Goal: Task Accomplishment & Management: Manage account settings

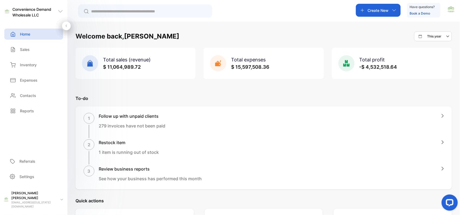
click at [382, 12] on p "Create New" at bounding box center [378, 11] width 21 height 6
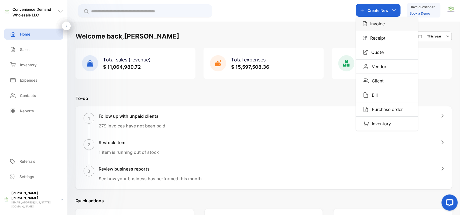
click at [380, 24] on p "Invoice" at bounding box center [376, 23] width 18 height 6
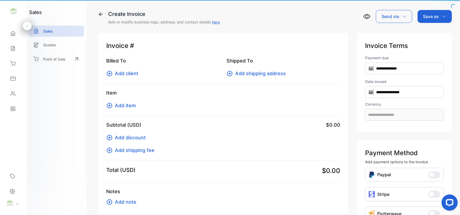
type input "**********"
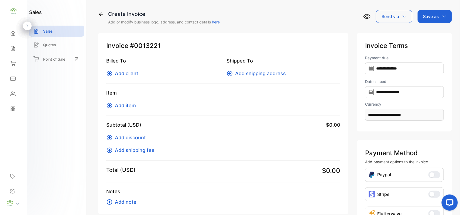
click at [134, 69] on div "Billed To Add client" at bounding box center [163, 67] width 114 height 20
drag, startPoint x: 134, startPoint y: 69, endPoint x: 132, endPoint y: 72, distance: 3.4
click at [132, 72] on div "Billed To Add client" at bounding box center [163, 67] width 114 height 20
click at [136, 71] on span "Add client" at bounding box center [126, 73] width 23 height 7
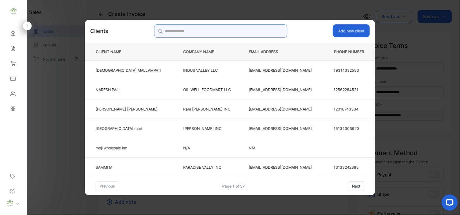
click at [222, 28] on input "search" at bounding box center [220, 30] width 133 height 13
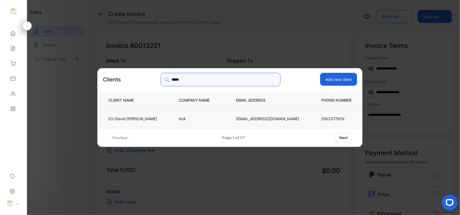
type input "*****"
click at [156, 117] on p "(C)-Devid Mohsin" at bounding box center [132, 119] width 49 height 6
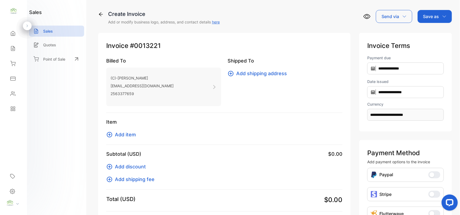
click at [118, 134] on span "Add item" at bounding box center [125, 134] width 21 height 7
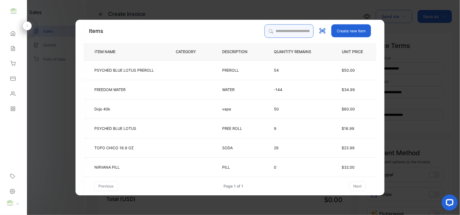
click at [286, 30] on input "search" at bounding box center [289, 30] width 49 height 13
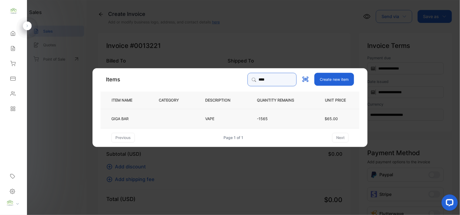
type input "****"
drag, startPoint x: 156, startPoint y: 124, endPoint x: 159, endPoint y: 123, distance: 3.3
click at [159, 123] on td at bounding box center [173, 118] width 46 height 19
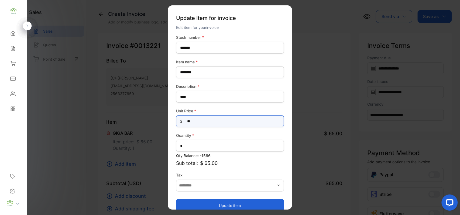
click at [225, 122] on Price-inputprice "**" at bounding box center [230, 121] width 108 height 12
type Price-inputprice "*"
type Price-inputprice "**"
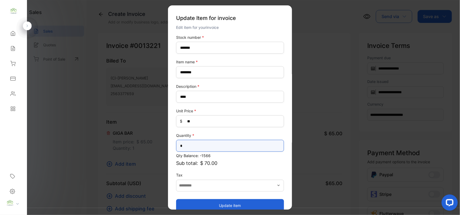
click at [188, 145] on input "*" at bounding box center [230, 146] width 108 height 12
type input "*"
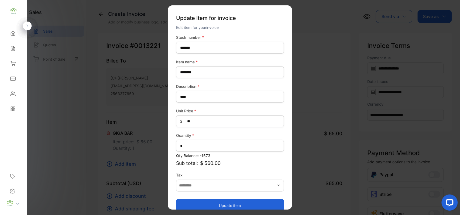
drag, startPoint x: 202, startPoint y: 204, endPoint x: 204, endPoint y: 204, distance: 2.7
click at [202, 204] on button "Update item" at bounding box center [230, 205] width 108 height 13
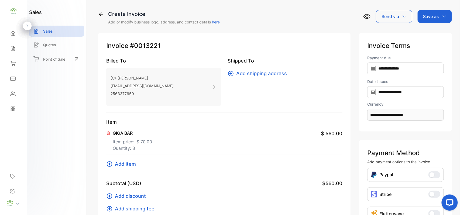
drag, startPoint x: 435, startPoint y: 16, endPoint x: 432, endPoint y: 24, distance: 8.0
click at [435, 18] on p "Save as" at bounding box center [431, 16] width 16 height 6
click at [427, 33] on div "Invoice" at bounding box center [433, 34] width 31 height 11
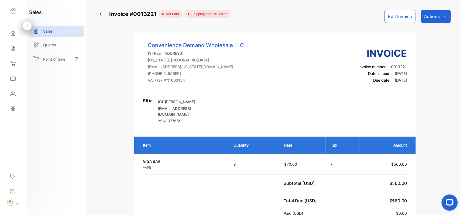
click at [431, 20] on div "Actions" at bounding box center [436, 16] width 30 height 13
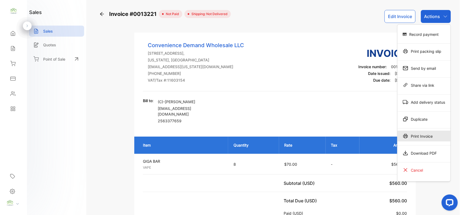
click at [430, 137] on div "Print Invoice" at bounding box center [423, 136] width 53 height 11
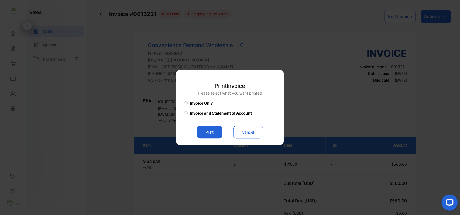
click at [210, 133] on button "Print" at bounding box center [209, 132] width 25 height 13
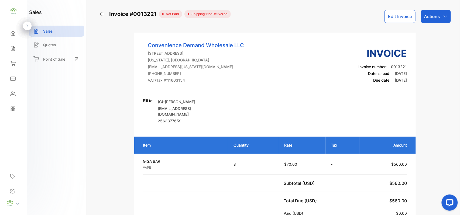
click at [406, 22] on button "Edit Invoice" at bounding box center [400, 16] width 31 height 13
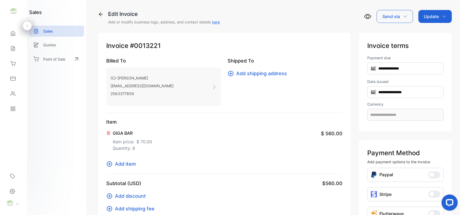
type input "**********"
click at [134, 162] on span "Add item" at bounding box center [125, 163] width 21 height 7
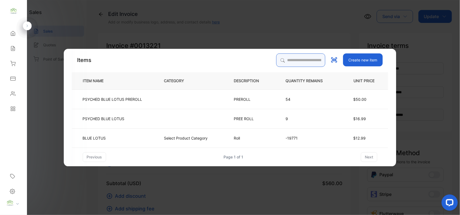
click at [285, 56] on input "search" at bounding box center [300, 59] width 49 height 13
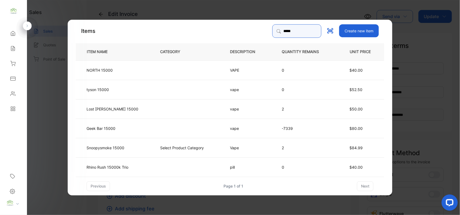
type input "*****"
click at [115, 126] on p "Geek Bar 15000" at bounding box center [101, 128] width 29 height 6
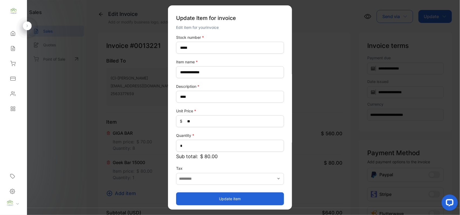
click at [218, 196] on button "Update item" at bounding box center [230, 198] width 108 height 13
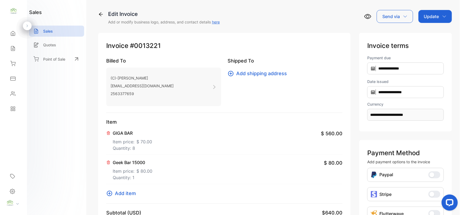
click at [434, 18] on p "Update" at bounding box center [431, 16] width 15 height 6
click at [427, 29] on div "Invoice" at bounding box center [436, 34] width 31 height 11
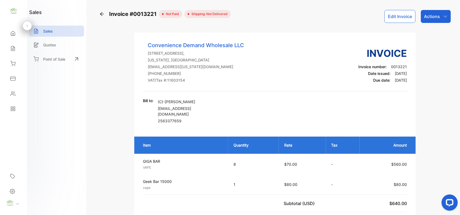
click at [424, 15] on p "Actions" at bounding box center [432, 16] width 16 height 6
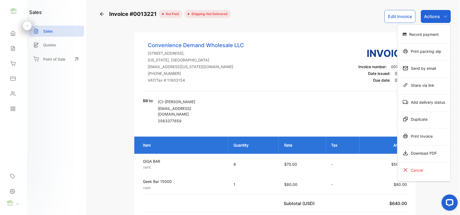
click at [418, 37] on div "Record payment" at bounding box center [423, 34] width 53 height 11
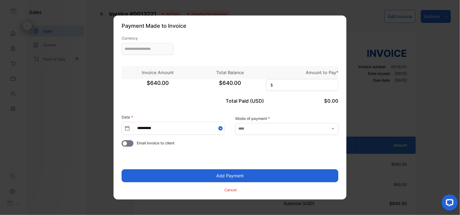
type input "**********"
drag, startPoint x: 307, startPoint y: 82, endPoint x: 293, endPoint y: 93, distance: 18.3
click at [295, 92] on div "$640.00 $640.00 $" at bounding box center [230, 85] width 217 height 13
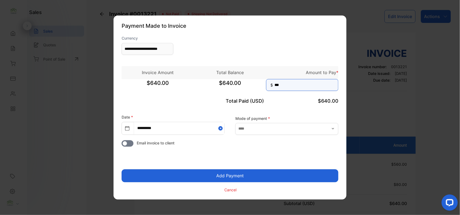
type input "***"
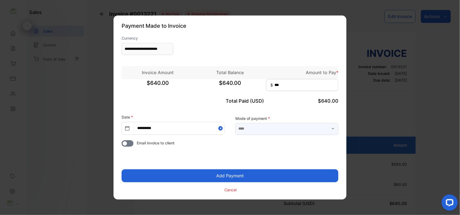
click at [313, 129] on input "text" at bounding box center [286, 129] width 103 height 12
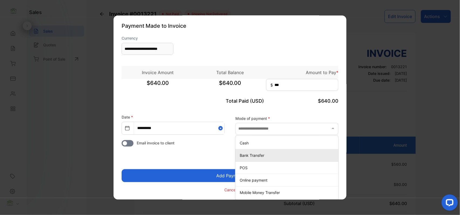
click at [262, 156] on p "Bank Transfer" at bounding box center [288, 156] width 97 height 6
type input "**********"
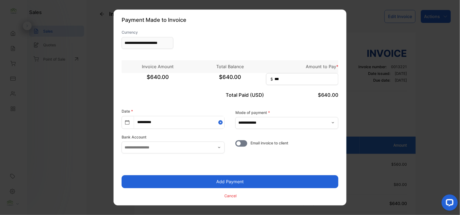
click at [231, 179] on button "Add Payment" at bounding box center [230, 182] width 217 height 13
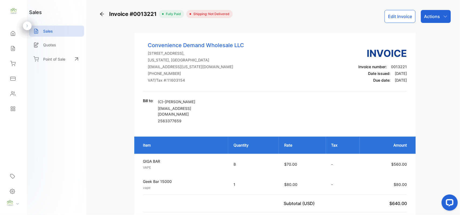
click at [447, 18] on div "Actions" at bounding box center [436, 16] width 30 height 13
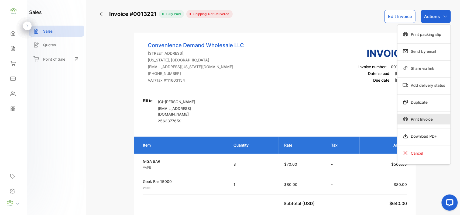
click at [431, 122] on div "Print Invoice" at bounding box center [423, 119] width 53 height 11
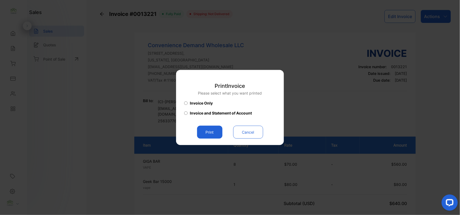
click at [211, 134] on button "Print" at bounding box center [209, 132] width 25 height 13
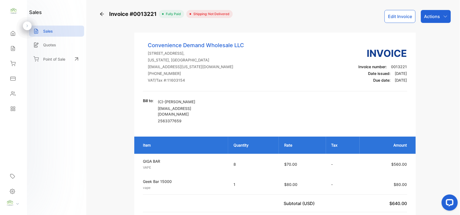
click at [11, 92] on icon at bounding box center [12, 93] width 5 height 5
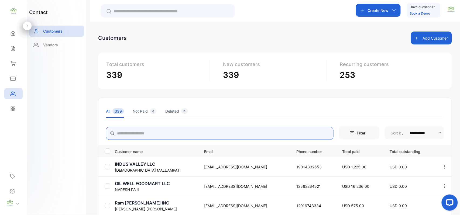
click at [136, 132] on input "search" at bounding box center [220, 133] width 228 height 13
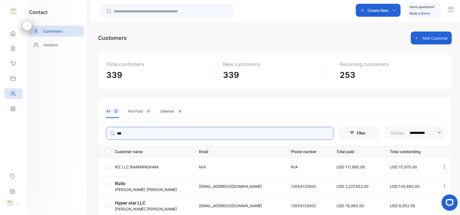
type input "***"
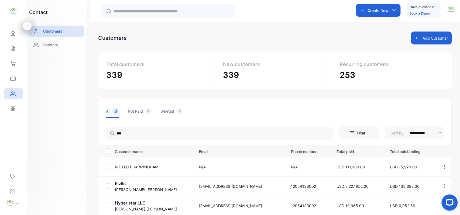
click at [28, 127] on div "contact Customers Vendors" at bounding box center [56, 107] width 59 height 215
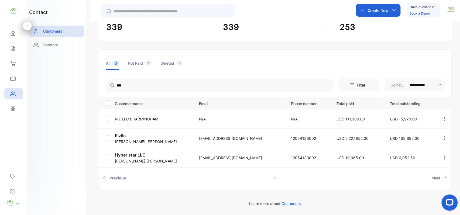
click at [116, 158] on p "[PERSON_NAME]" at bounding box center [153, 161] width 77 height 6
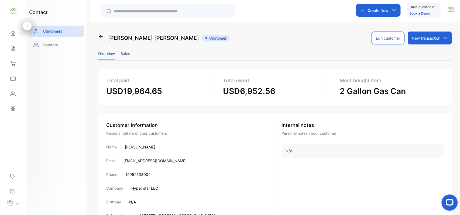
click at [131, 52] on ul "Overview Sales" at bounding box center [275, 54] width 354 height 14
click at [125, 52] on li "Sales" at bounding box center [126, 54] width 10 height 14
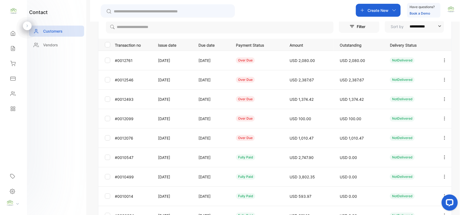
scroll to position [60, 0]
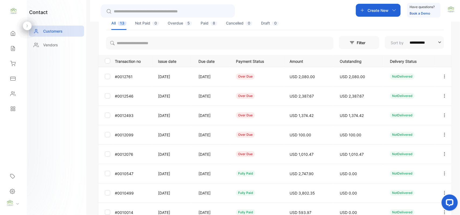
click at [445, 151] on button "button" at bounding box center [444, 154] width 5 height 13
click at [425, 183] on div "Add payment" at bounding box center [420, 186] width 61 height 11
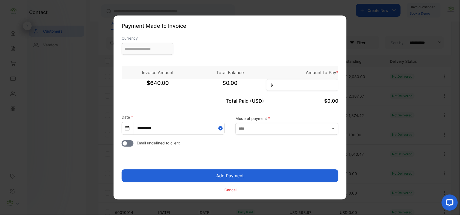
type input "**********"
click at [297, 87] on input at bounding box center [302, 85] width 72 height 12
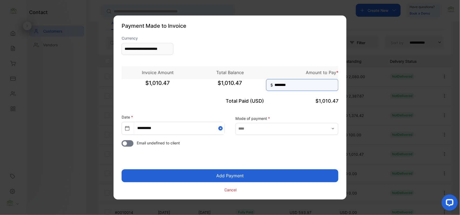
type input "********"
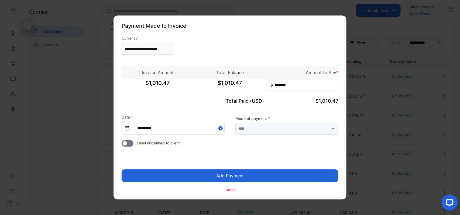
click at [298, 129] on input "text" at bounding box center [286, 129] width 103 height 12
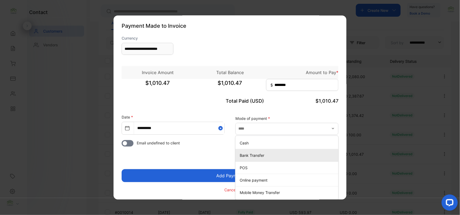
click at [247, 152] on div "Bank Transfer" at bounding box center [286, 156] width 103 height 8
type input "**********"
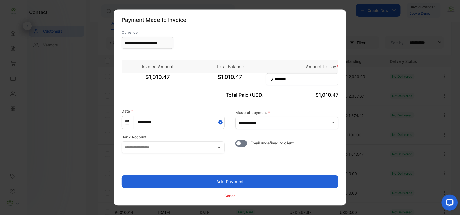
click at [250, 180] on button "Add Payment" at bounding box center [230, 182] width 217 height 13
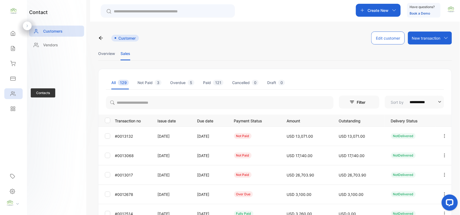
click at [11, 93] on icon at bounding box center [12, 93] width 5 height 5
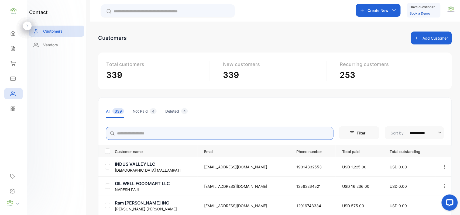
click at [159, 135] on input "search" at bounding box center [220, 133] width 228 height 13
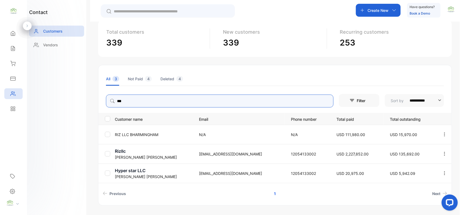
scroll to position [48, 0]
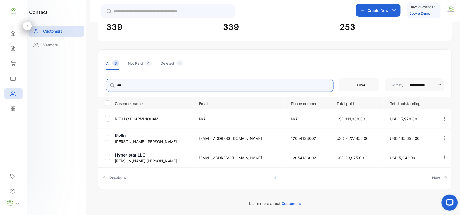
type input "***"
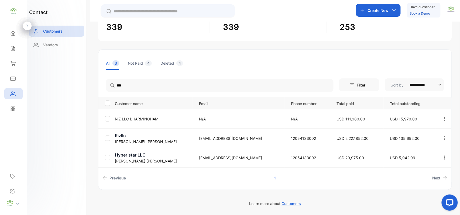
click at [121, 159] on p "Rizwan Ali" at bounding box center [153, 161] width 77 height 6
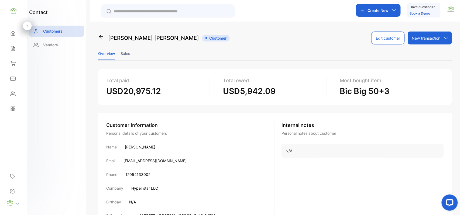
click at [125, 52] on li "Sales" at bounding box center [126, 54] width 10 height 14
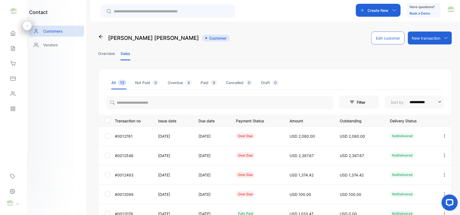
scroll to position [84, 0]
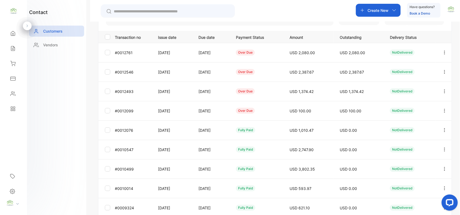
click at [442, 110] on icon "button" at bounding box center [444, 110] width 5 height 5
click at [396, 144] on span "Add payment" at bounding box center [408, 142] width 28 height 6
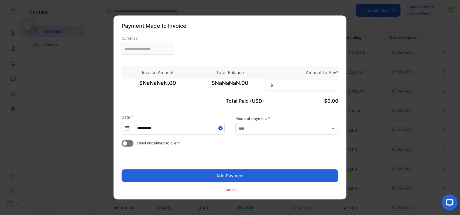
type input "**********"
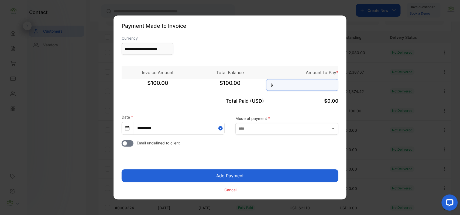
click at [313, 88] on input at bounding box center [302, 85] width 72 height 12
type input "***"
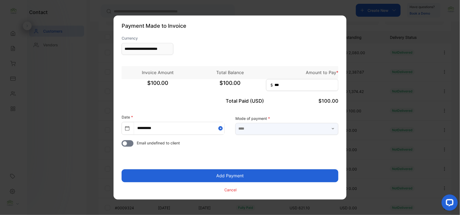
click at [275, 129] on input "text" at bounding box center [286, 129] width 103 height 12
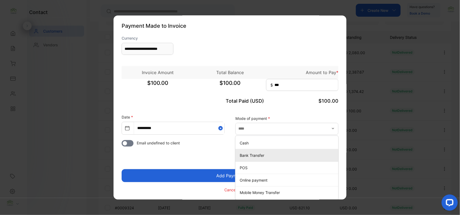
click at [259, 154] on p "Bank Transfer" at bounding box center [288, 156] width 97 height 6
type input "**********"
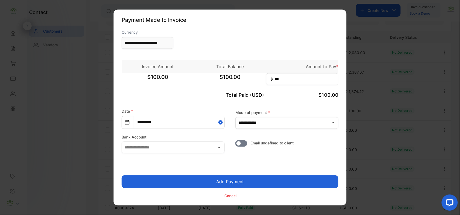
click at [225, 180] on button "Add Payment" at bounding box center [230, 182] width 217 height 13
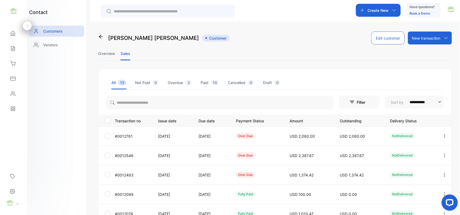
click at [446, 174] on div at bounding box center [445, 175] width 14 height 13
click at [394, 205] on span "Add payment" at bounding box center [408, 207] width 28 height 6
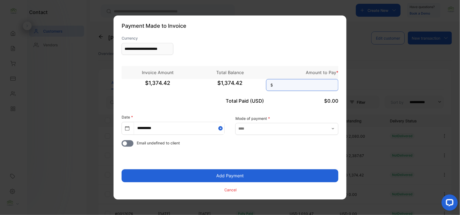
click at [305, 88] on input at bounding box center [302, 85] width 72 height 12
type input "********"
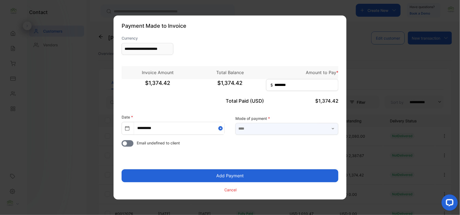
click at [290, 127] on input "text" at bounding box center [286, 129] width 103 height 12
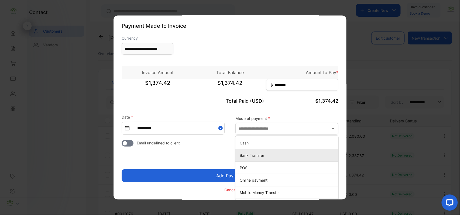
click at [249, 156] on p "Bank Transfer" at bounding box center [288, 156] width 97 height 6
type input "**********"
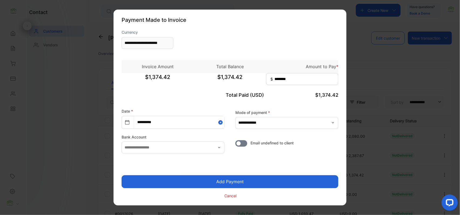
click at [236, 182] on button "Add Payment" at bounding box center [230, 182] width 217 height 13
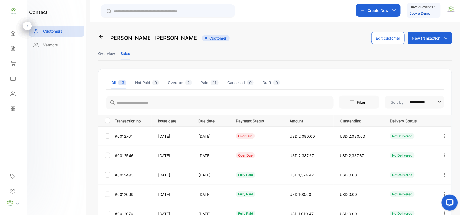
click at [442, 155] on icon "button" at bounding box center [444, 155] width 5 height 5
click at [391, 188] on div "Add payment" at bounding box center [420, 187] width 61 height 11
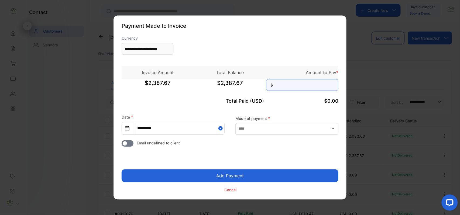
click at [301, 83] on input at bounding box center [302, 85] width 72 height 12
type input "********"
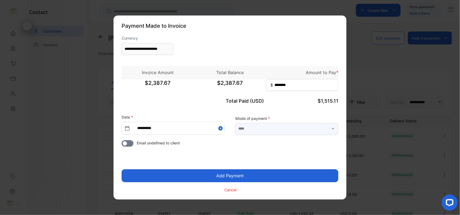
click at [296, 129] on input "text" at bounding box center [286, 129] width 103 height 12
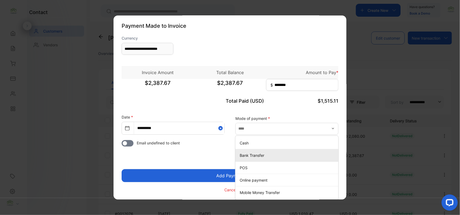
click at [253, 153] on p "Bank Transfer" at bounding box center [288, 156] width 97 height 6
type input "**********"
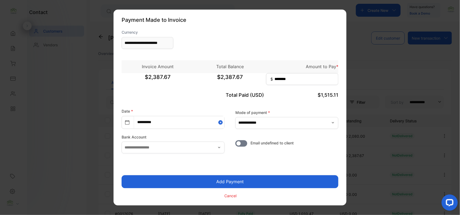
click at [247, 179] on button "Add Payment" at bounding box center [230, 182] width 217 height 13
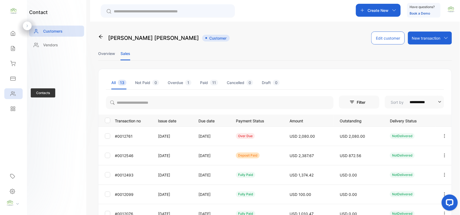
click at [14, 94] on icon at bounding box center [12, 93] width 5 height 5
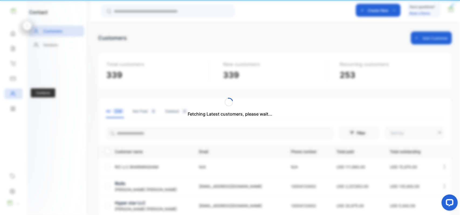
type input "**********"
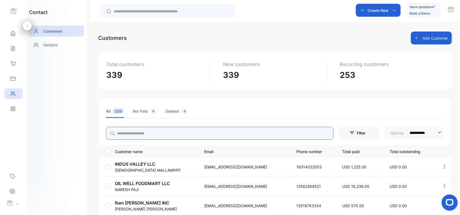
click at [242, 135] on input "search" at bounding box center [220, 133] width 228 height 13
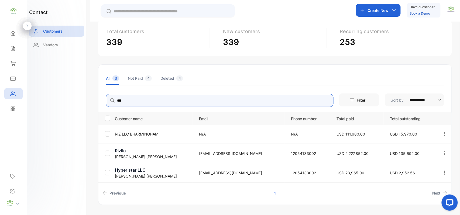
scroll to position [48, 0]
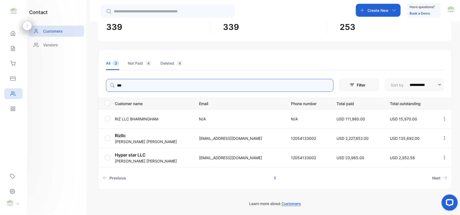
type input "***"
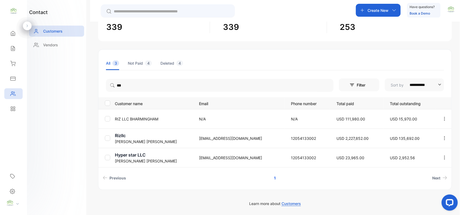
click at [124, 158] on p "Rizwan Ali" at bounding box center [153, 161] width 77 height 6
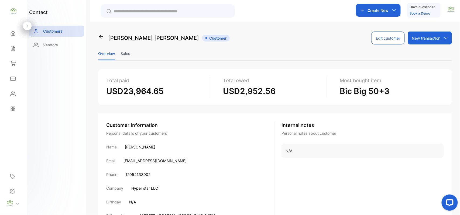
click at [127, 53] on li "Sales" at bounding box center [126, 54] width 10 height 14
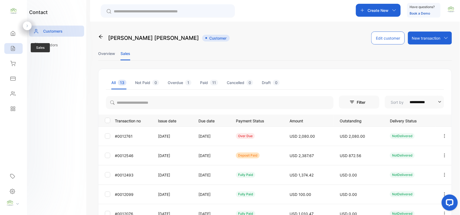
click at [9, 50] on div "Sales" at bounding box center [12, 48] width 7 height 5
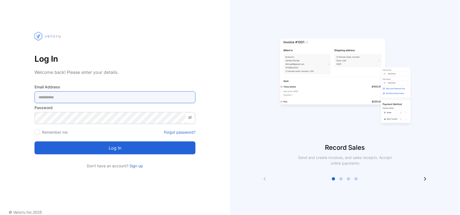
type Address-inputemail "**********"
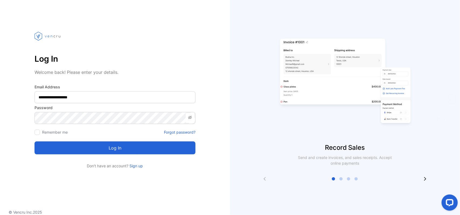
click at [107, 144] on button "Log in" at bounding box center [115, 148] width 161 height 13
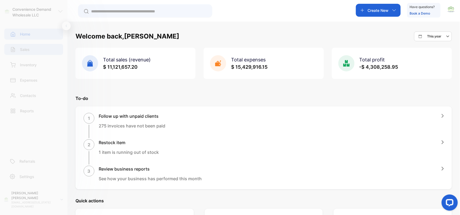
click at [26, 46] on div "Sales" at bounding box center [33, 49] width 59 height 11
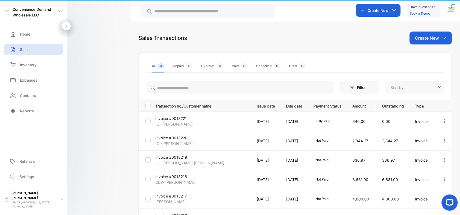
type input "**********"
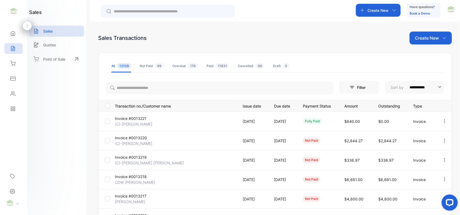
click at [425, 42] on div "Create New" at bounding box center [431, 38] width 42 height 13
click at [422, 51] on div "Invoice" at bounding box center [433, 55] width 38 height 11
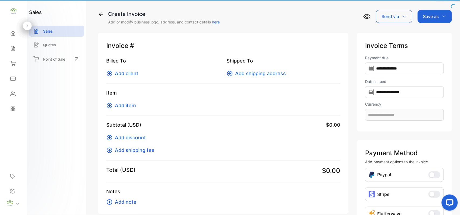
type input "**********"
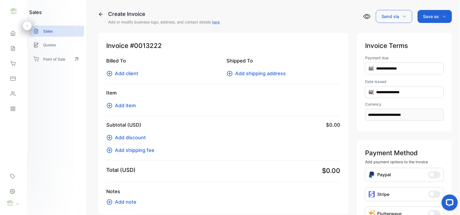
click at [134, 67] on div "Billed To Add client" at bounding box center [163, 67] width 114 height 20
click at [134, 73] on span "Add client" at bounding box center [126, 73] width 23 height 7
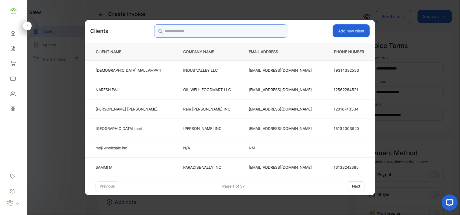
click at [234, 34] on input "search" at bounding box center [220, 30] width 133 height 13
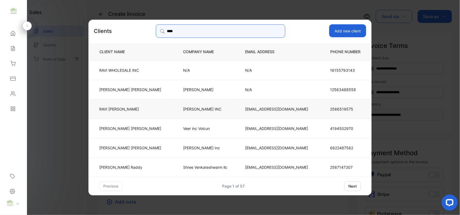
type input "****"
click at [137, 107] on p "RAVI PATEL" at bounding box center [130, 109] width 62 height 6
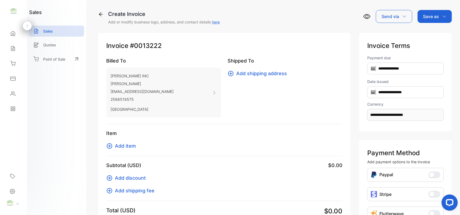
click at [132, 148] on span "Add item" at bounding box center [125, 145] width 21 height 7
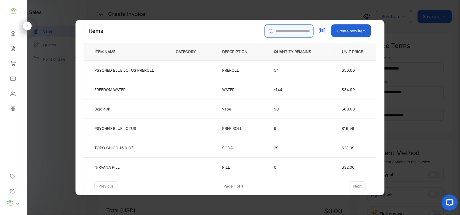
click at [294, 31] on input "search" at bounding box center [289, 30] width 49 height 13
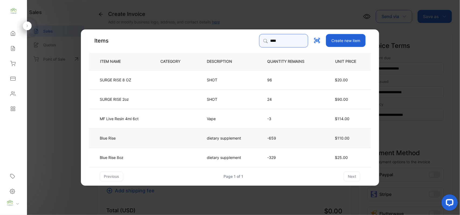
type input "****"
click at [147, 135] on td "Blue Rise" at bounding box center [120, 137] width 63 height 19
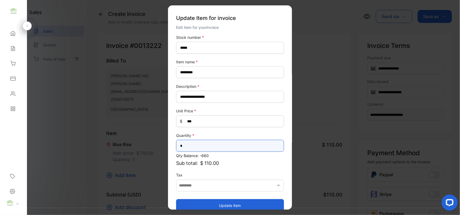
click at [216, 147] on input "*" at bounding box center [230, 146] width 108 height 12
type input "*"
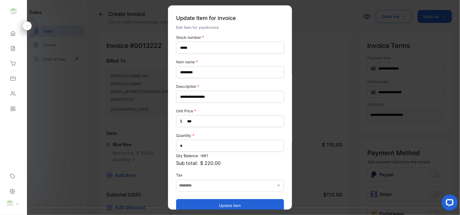
click at [197, 204] on button "Update item" at bounding box center [230, 205] width 108 height 13
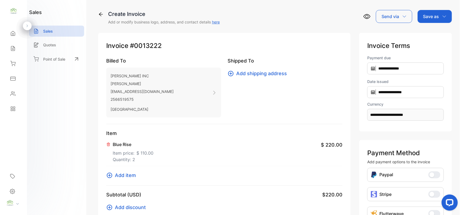
click at [135, 177] on span "Add item" at bounding box center [125, 175] width 21 height 7
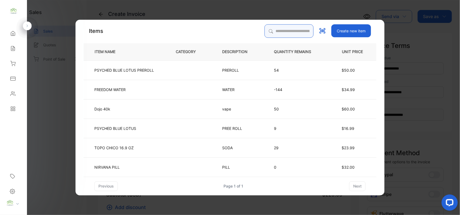
drag, startPoint x: 280, startPoint y: 35, endPoint x: 279, endPoint y: 37, distance: 2.9
click at [279, 37] on input "search" at bounding box center [289, 30] width 49 height 13
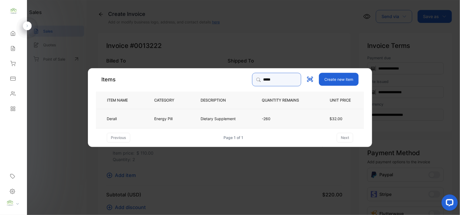
type input "*****"
click at [196, 113] on td "Dietary Supplement" at bounding box center [222, 118] width 61 height 19
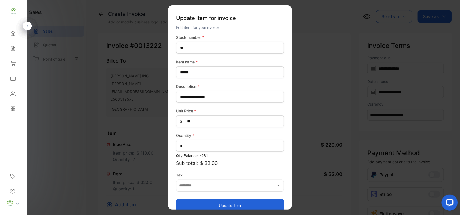
drag, startPoint x: 221, startPoint y: 206, endPoint x: 220, endPoint y: 202, distance: 4.1
click at [221, 206] on button "Update item" at bounding box center [230, 205] width 108 height 13
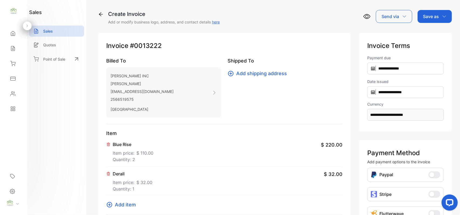
click at [119, 201] on div "Item Blue Rise Item price: $ 110.00 Quantity: 2 $ 220.00 Derall Item price: $ 3…" at bounding box center [224, 172] width 236 height 85
click at [124, 203] on span "Add item" at bounding box center [125, 204] width 21 height 7
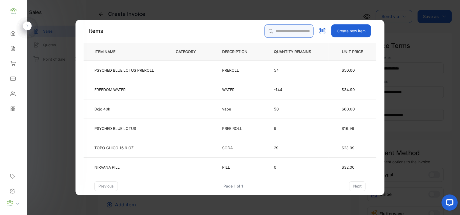
click at [283, 30] on input "search" at bounding box center [289, 30] width 49 height 13
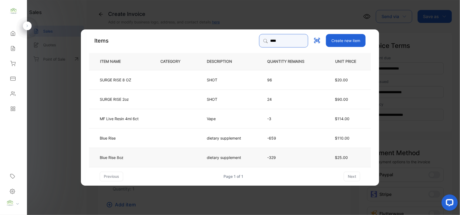
type input "****"
click at [146, 153] on td "Blue Rise 8oz" at bounding box center [120, 157] width 63 height 19
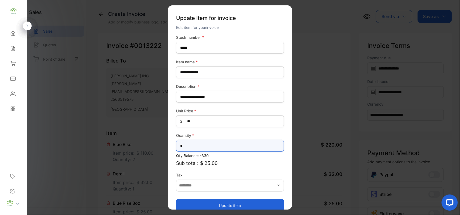
click at [216, 146] on input "*" at bounding box center [230, 146] width 108 height 12
type input "*"
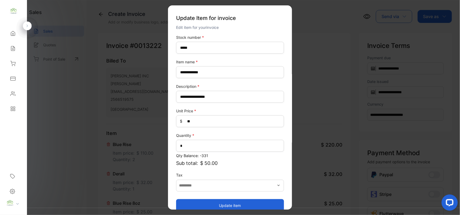
drag, startPoint x: 215, startPoint y: 204, endPoint x: 207, endPoint y: 199, distance: 9.3
click at [214, 203] on button "Update item" at bounding box center [230, 205] width 108 height 13
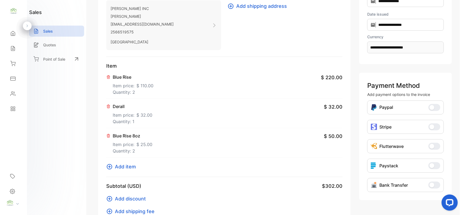
scroll to position [84, 0]
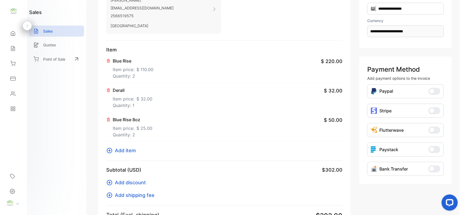
click at [129, 150] on span "Add item" at bounding box center [125, 150] width 21 height 7
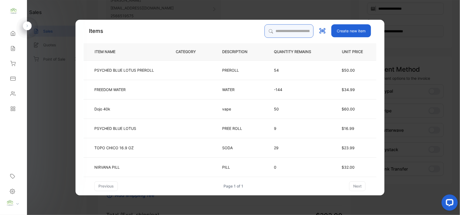
click at [292, 30] on input "search" at bounding box center [289, 30] width 49 height 13
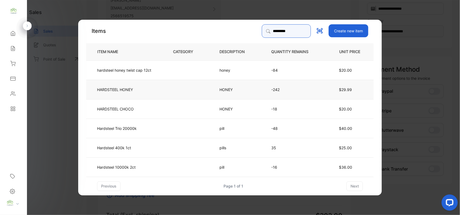
type input "*********"
click at [171, 89] on td at bounding box center [187, 89] width 46 height 19
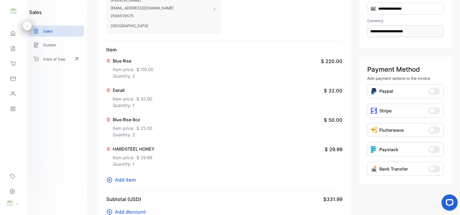
drag, startPoint x: 142, startPoint y: 140, endPoint x: 121, endPoint y: 151, distance: 24.0
click at [110, 148] on icon at bounding box center [108, 149] width 4 height 4
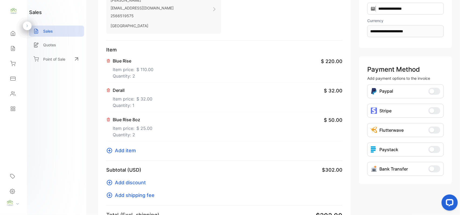
click at [124, 150] on span "Add item" at bounding box center [125, 150] width 21 height 7
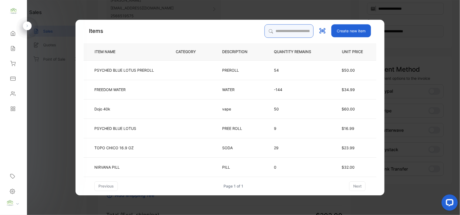
click at [281, 26] on input "search" at bounding box center [289, 30] width 49 height 13
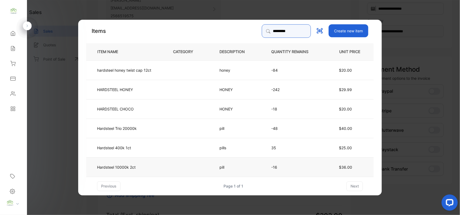
type input "*********"
click at [132, 171] on td "Hardsteel 10000k 2ct" at bounding box center [125, 166] width 78 height 19
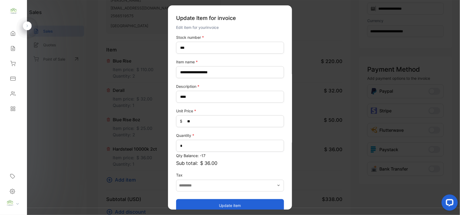
drag, startPoint x: 216, startPoint y: 204, endPoint x: 221, endPoint y: 201, distance: 5.5
click at [220, 203] on button "Update item" at bounding box center [230, 205] width 108 height 13
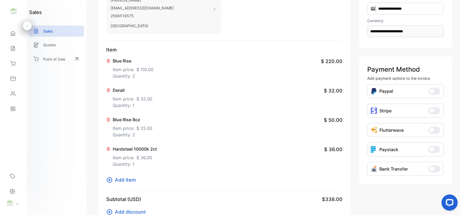
click at [134, 181] on span "Add item" at bounding box center [125, 179] width 21 height 7
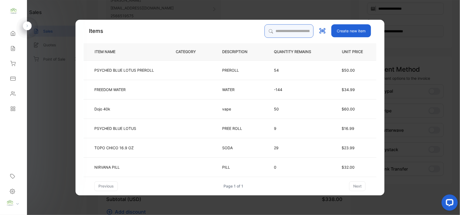
click at [290, 35] on input "search" at bounding box center [289, 30] width 49 height 13
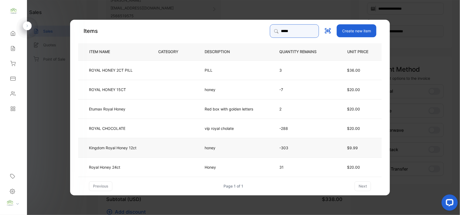
type input "*****"
click at [128, 145] on p "Kingdom Royal Honey 12ct" at bounding box center [112, 148] width 47 height 6
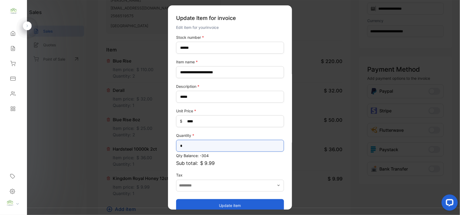
click at [218, 140] on input "*" at bounding box center [230, 146] width 108 height 12
type input "*"
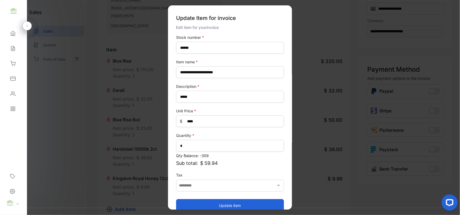
click at [190, 206] on button "Update item" at bounding box center [230, 205] width 108 height 13
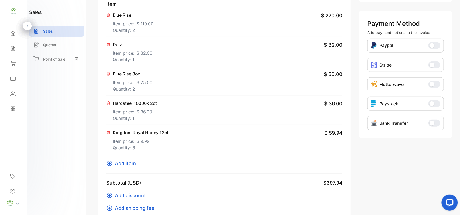
scroll to position [239, 0]
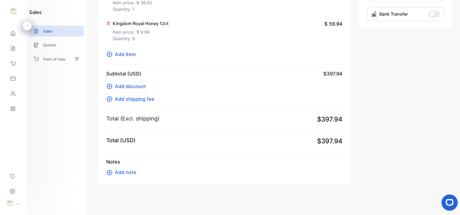
click at [128, 54] on span "Add item" at bounding box center [125, 54] width 21 height 7
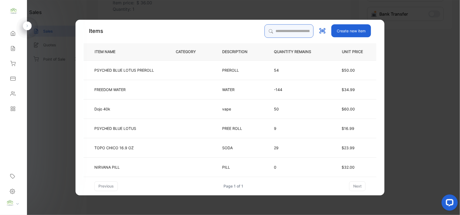
click at [289, 29] on input "search" at bounding box center [289, 30] width 49 height 13
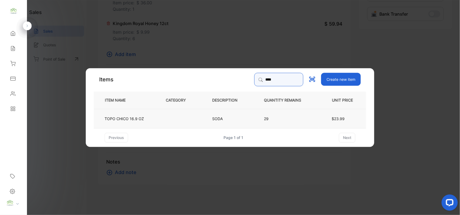
type input "****"
click at [179, 114] on td at bounding box center [180, 118] width 46 height 19
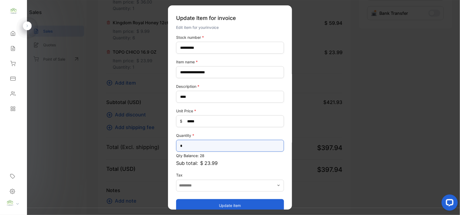
drag, startPoint x: 210, startPoint y: 141, endPoint x: 210, endPoint y: 144, distance: 3.0
click at [210, 144] on input "*" at bounding box center [230, 146] width 108 height 12
type input "*"
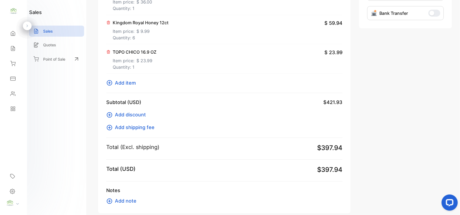
drag, startPoint x: 129, startPoint y: 71, endPoint x: 132, endPoint y: 68, distance: 4.2
click at [131, 70] on div "TOPO CHICO 16.9 OZ Item price: $ 23.99 Quantity: 1 $ 23.99" at bounding box center [224, 58] width 236 height 29
drag, startPoint x: 123, startPoint y: 57, endPoint x: 126, endPoint y: 58, distance: 3.0
click at [126, 58] on p "Item price: $ 23.99" at bounding box center [135, 59] width 44 height 9
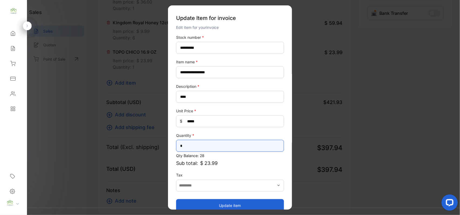
click at [185, 149] on input "*" at bounding box center [230, 146] width 108 height 12
type input "*"
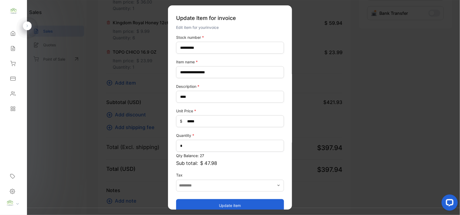
click at [202, 207] on button "Update item" at bounding box center [230, 205] width 108 height 13
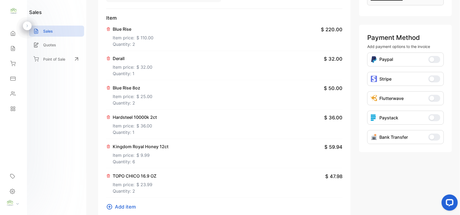
scroll to position [0, 0]
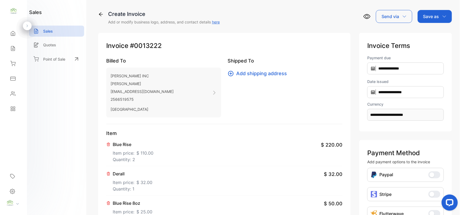
click at [436, 18] on p "Save as" at bounding box center [431, 16] width 16 height 6
click at [435, 35] on div "Invoice" at bounding box center [433, 34] width 31 height 11
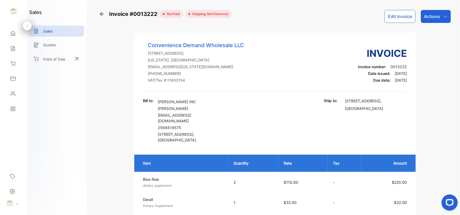
drag, startPoint x: 436, startPoint y: 15, endPoint x: 436, endPoint y: 22, distance: 6.2
click at [437, 17] on p "Actions" at bounding box center [432, 16] width 16 height 6
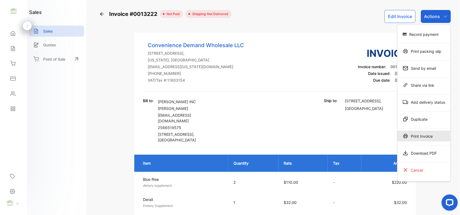
click at [420, 135] on div "Print Invoice" at bounding box center [423, 136] width 53 height 11
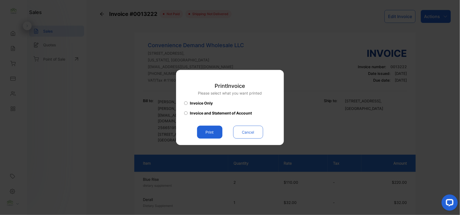
click at [210, 130] on button "Print" at bounding box center [209, 132] width 25 height 13
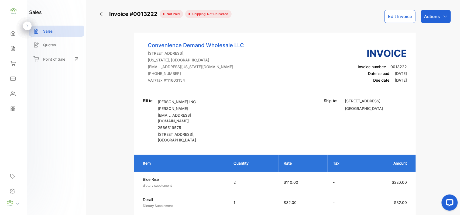
click at [15, 46] on icon at bounding box center [12, 48] width 5 height 5
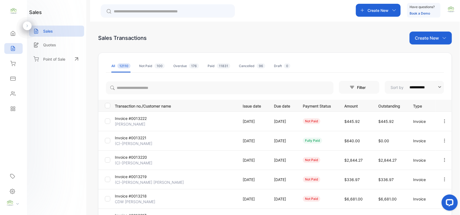
click at [420, 43] on div "Create New" at bounding box center [431, 38] width 42 height 13
click at [419, 51] on div "Invoice" at bounding box center [433, 55] width 38 height 11
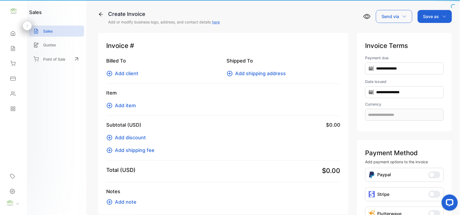
type input "**********"
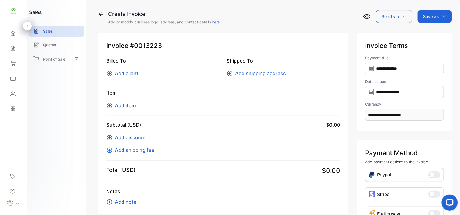
click at [133, 73] on span "Add client" at bounding box center [126, 73] width 23 height 7
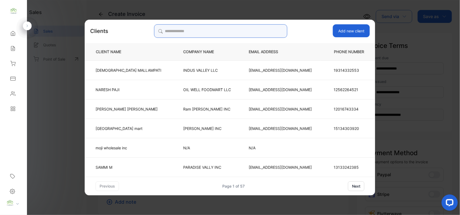
click at [247, 29] on input "search" at bounding box center [220, 30] width 133 height 13
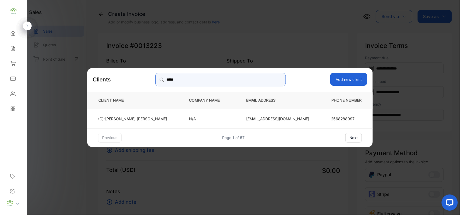
type input "*****"
click at [180, 115] on td "N/A" at bounding box center [208, 118] width 57 height 19
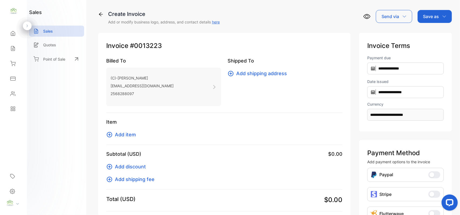
click at [132, 135] on span "Add item" at bounding box center [125, 134] width 21 height 7
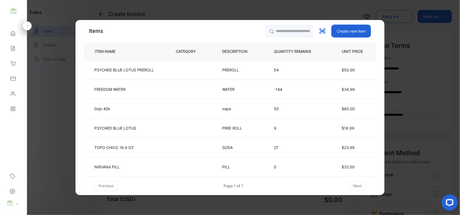
click at [286, 57] on th "QUANTITY REMAINS" at bounding box center [297, 51] width 64 height 17
click at [289, 30] on input "search" at bounding box center [289, 30] width 49 height 13
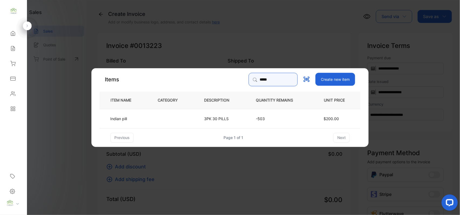
type input "*****"
drag, startPoint x: 136, startPoint y: 122, endPoint x: 140, endPoint y: 122, distance: 3.5
click at [140, 122] on td "Indian pill" at bounding box center [124, 118] width 49 height 19
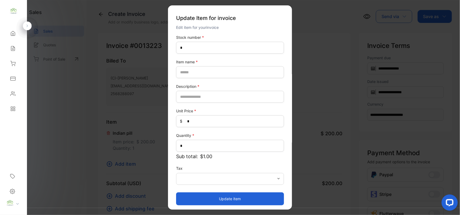
type number-inputstocknumber "******"
type name-inputItem_Name "**********"
type input "**********"
type Price-inputprice "***"
type input "*"
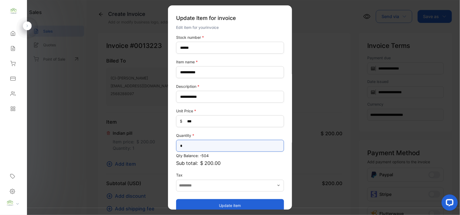
click at [192, 140] on input "*" at bounding box center [230, 146] width 108 height 12
type input "*"
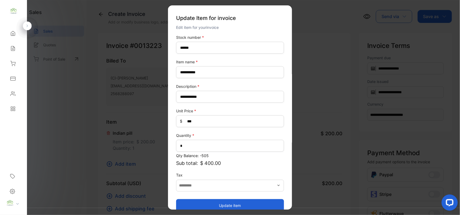
click at [241, 201] on button "Update item" at bounding box center [230, 205] width 108 height 13
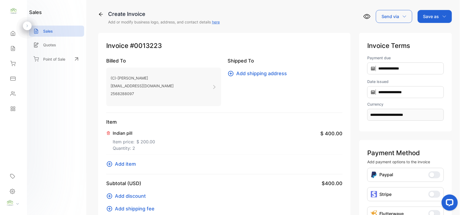
click at [426, 17] on p "Save as" at bounding box center [431, 16] width 16 height 6
click at [427, 34] on div "Invoice" at bounding box center [433, 34] width 31 height 11
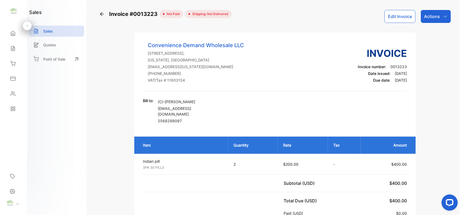
click at [15, 46] on icon at bounding box center [12, 48] width 5 height 5
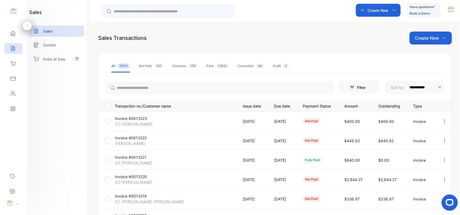
click at [131, 137] on p "Invoice #0013222" at bounding box center [135, 138] width 40 height 6
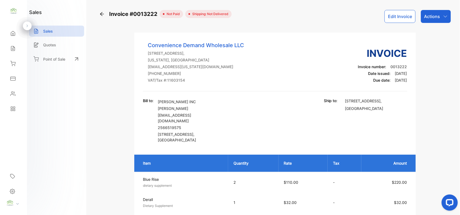
click at [427, 16] on p "Actions" at bounding box center [432, 16] width 16 height 6
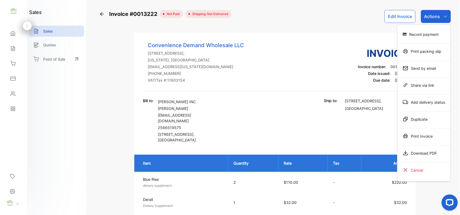
click at [421, 32] on div "Record payment" at bounding box center [423, 34] width 53 height 11
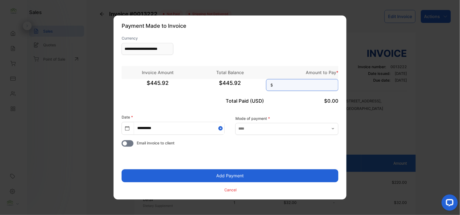
click at [294, 87] on input at bounding box center [302, 85] width 72 height 12
click at [122, 170] on button "Add Payment" at bounding box center [230, 176] width 217 height 13
type input "******"
click at [122, 170] on button "Add Payment" at bounding box center [230, 176] width 217 height 13
